Goal: Task Accomplishment & Management: Manage account settings

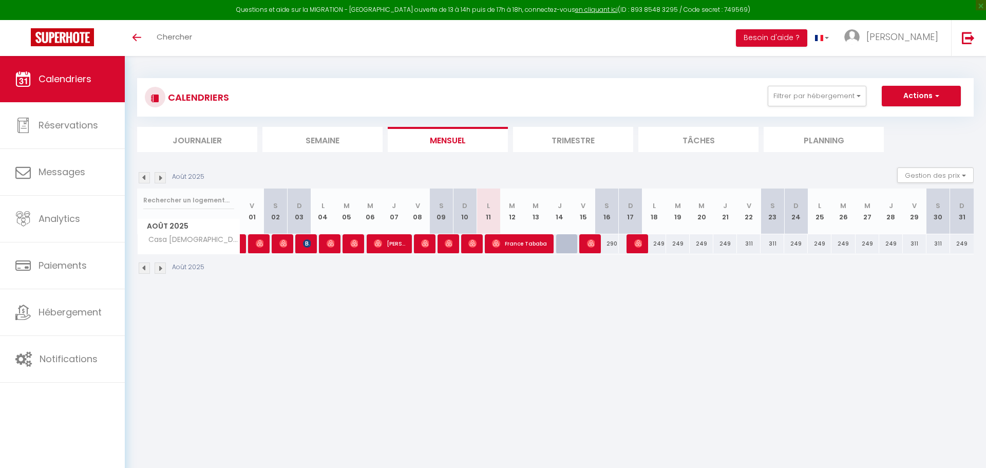
select select
click at [558, 245] on div at bounding box center [565, 244] width 24 height 20
type input "239"
select select "1"
type input "[DEMOGRAPHIC_DATA][DATE]"
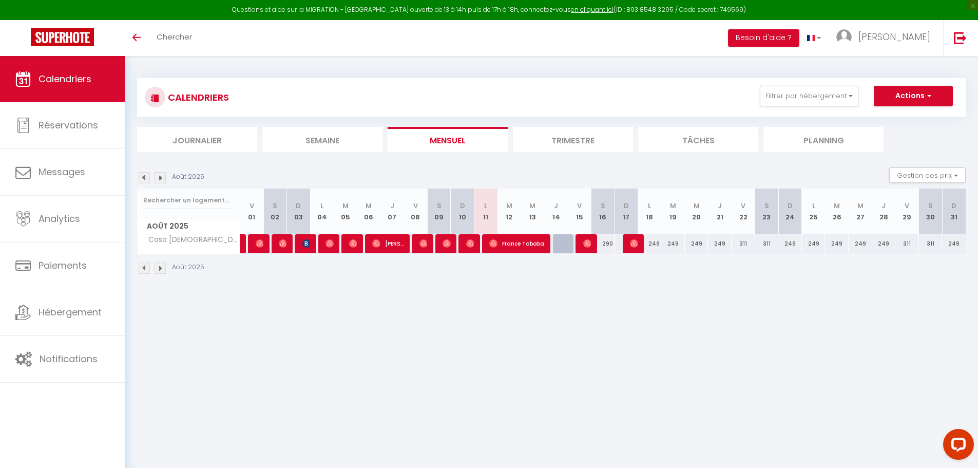
type input "Ven 15 Août 2025"
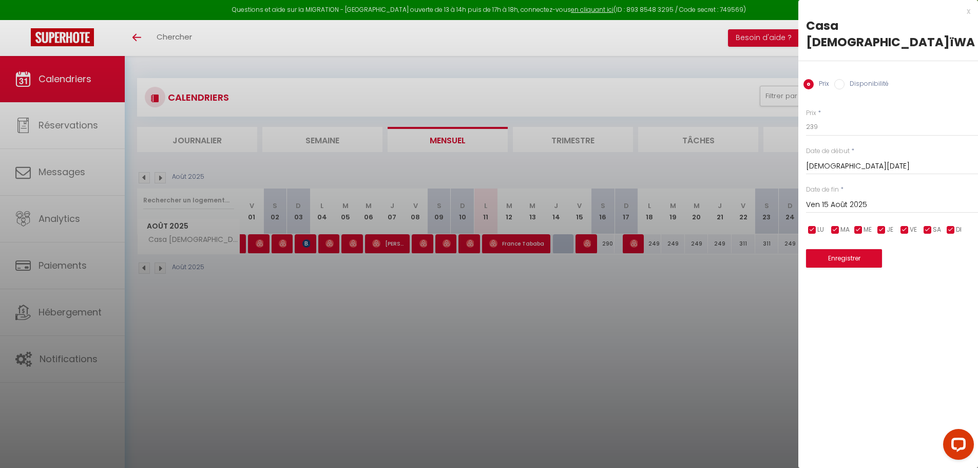
click at [845, 79] on label "Disponibilité" at bounding box center [867, 84] width 44 height 11
click at [845, 79] on input "Disponibilité" at bounding box center [839, 84] width 10 height 10
radio input "true"
radio input "false"
click at [845, 118] on select "Disponible Indisponible" at bounding box center [892, 128] width 172 height 20
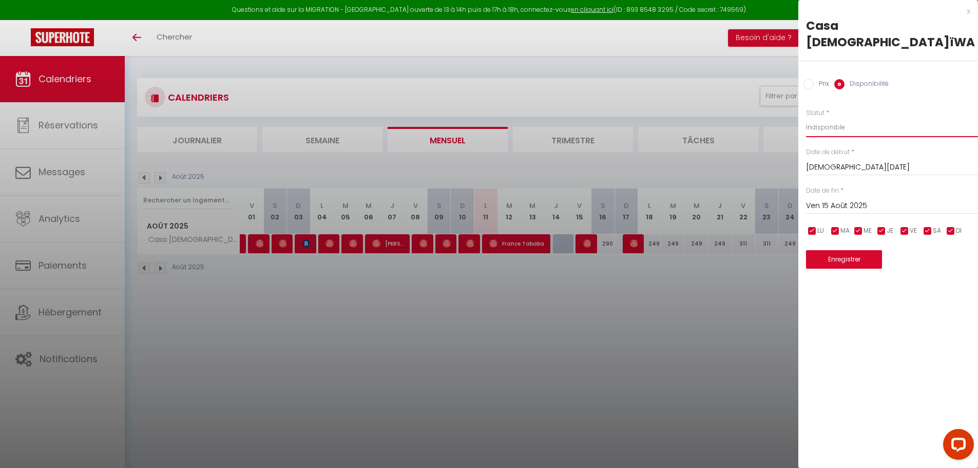
click at [806, 118] on select "Disponible Indisponible" at bounding box center [892, 128] width 172 height 20
click at [845, 118] on select "Disponible Indisponible" at bounding box center [892, 128] width 172 height 20
select select "1"
click at [806, 118] on select "Disponible Indisponible" at bounding box center [892, 128] width 172 height 20
click at [847, 250] on button "Enregistrer" at bounding box center [844, 259] width 76 height 18
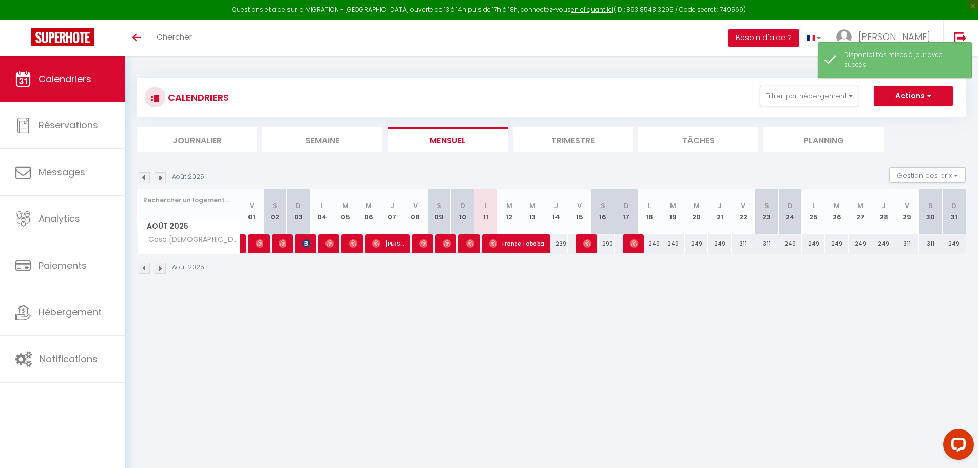
click at [701, 336] on body "Questions et aide sur la MIGRATION - [GEOGRAPHIC_DATA] ouverte de 13 à 14h puis…" at bounding box center [489, 290] width 978 height 468
